Goal: Task Accomplishment & Management: Manage account settings

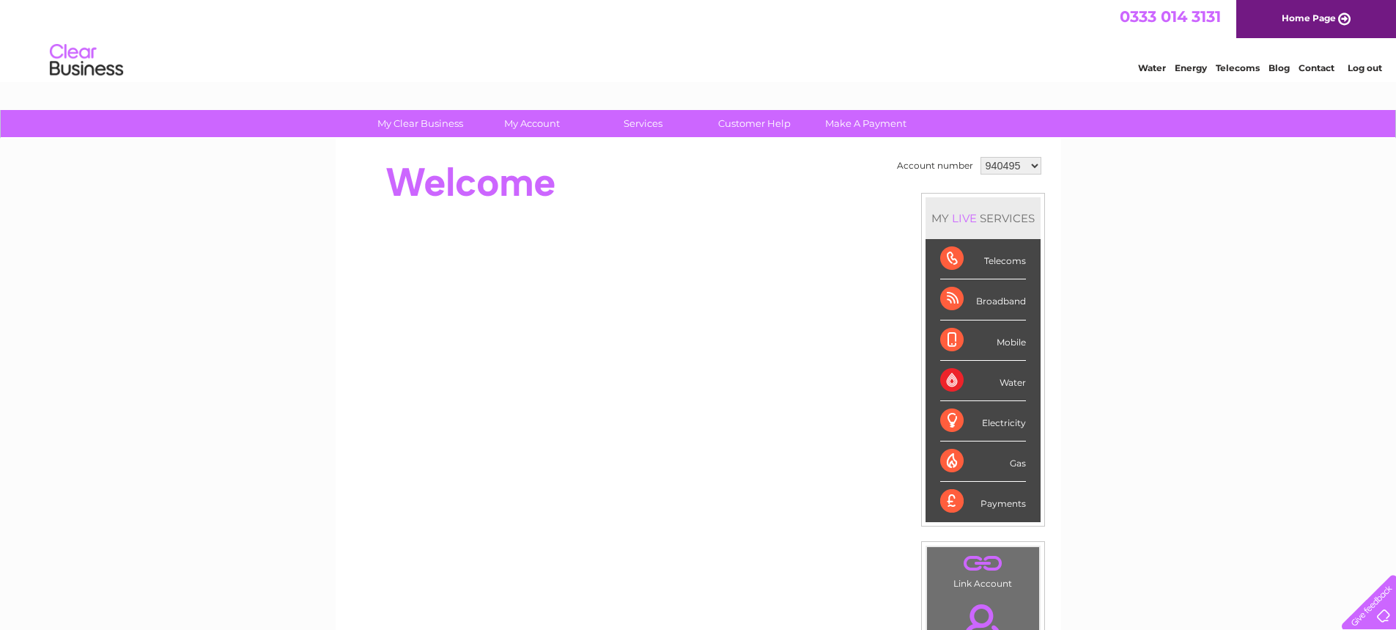
click at [1033, 169] on select "940495 943753 950488 1144227" at bounding box center [1011, 166] width 61 height 18
click at [1034, 166] on select "940495 943753 950488 1144227" at bounding box center [1011, 166] width 61 height 18
click at [1029, 166] on select "940495 943753 950488 1144227" at bounding box center [1011, 166] width 61 height 18
click at [1033, 169] on select "940495 943753 950488 1144227" at bounding box center [1011, 166] width 61 height 18
click at [1034, 166] on select "940495 943753 950488 1144227" at bounding box center [1011, 166] width 61 height 18
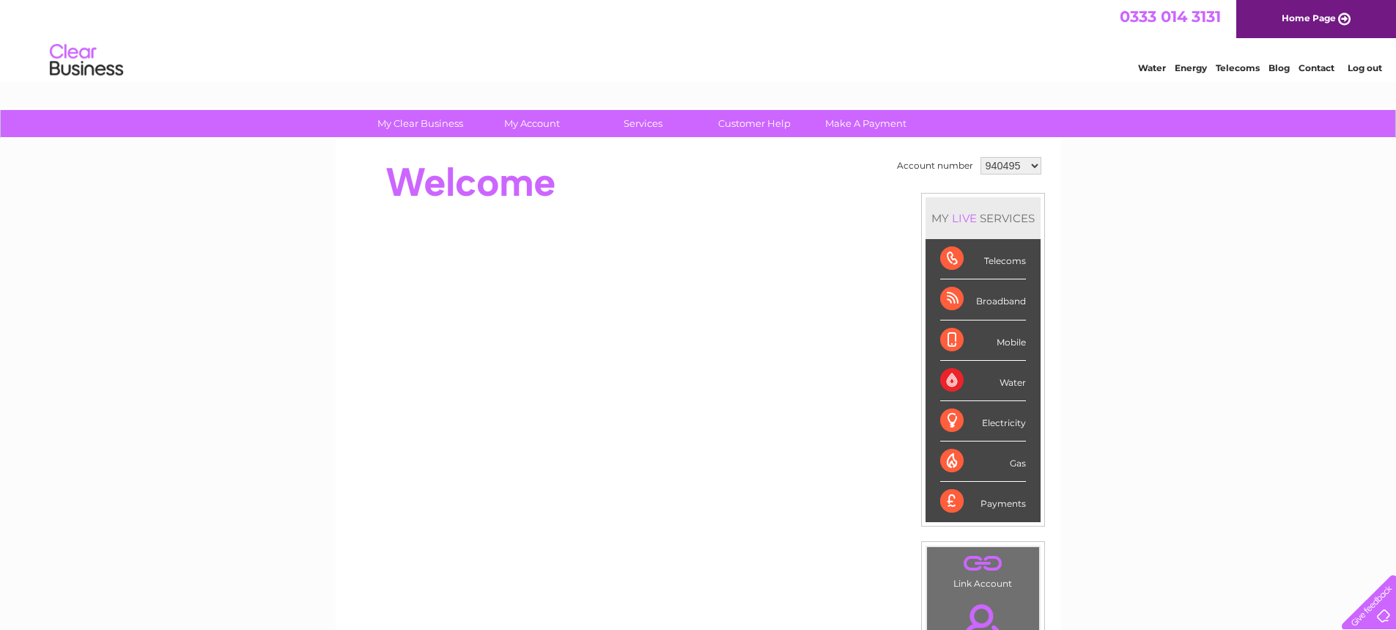
select select "1144227"
click at [981, 157] on select "940495 943753 950488 1144227" at bounding box center [1011, 166] width 61 height 18
